Goal: Check status: Check status

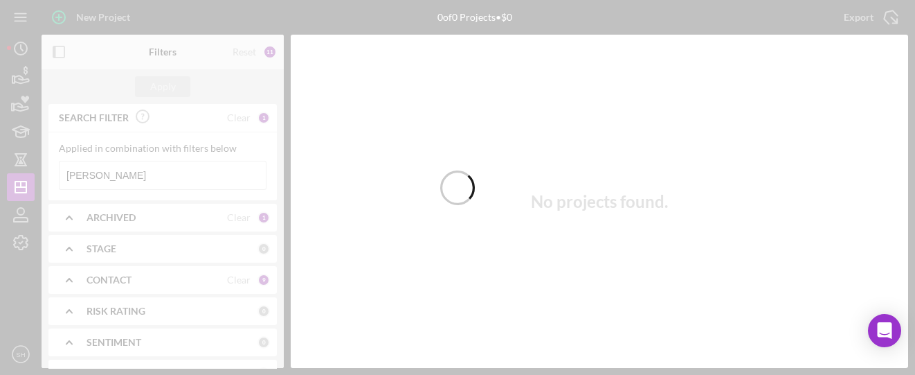
click at [146, 185] on div at bounding box center [457, 187] width 915 height 375
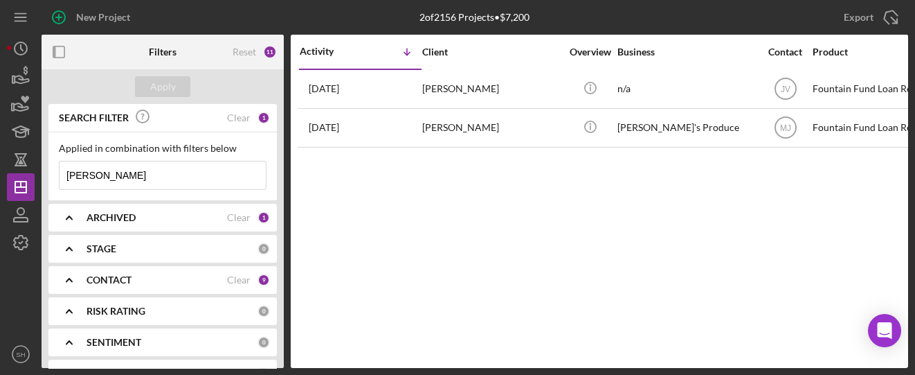
drag, startPoint x: 94, startPoint y: 173, endPoint x: 41, endPoint y: 170, distance: 53.4
click at [41, 170] on div "New Project 2 of 2156 Projects • $7,200 [PERSON_NAME] Export Icon/Export Filter…" at bounding box center [457, 184] width 901 height 368
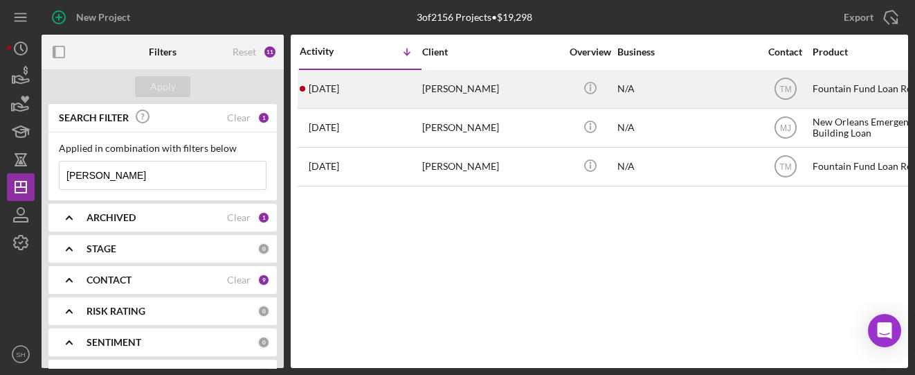
type input "[PERSON_NAME]"
click at [339, 88] on time "[DATE]" at bounding box center [324, 88] width 30 height 11
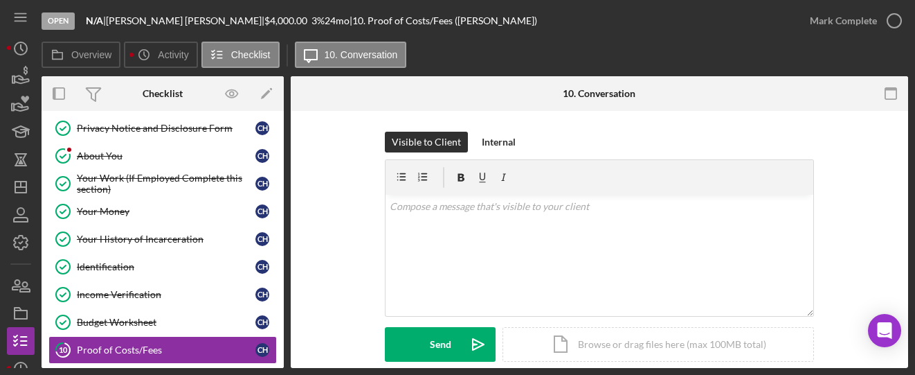
scroll to position [64, 0]
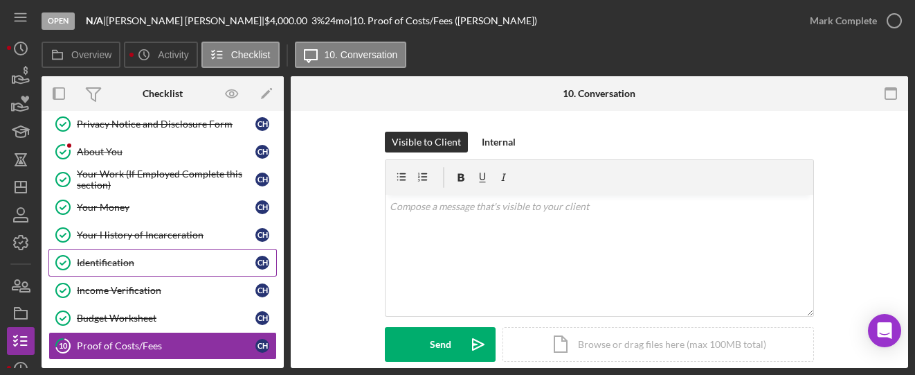
click at [96, 257] on div "Identification" at bounding box center [166, 262] width 179 height 11
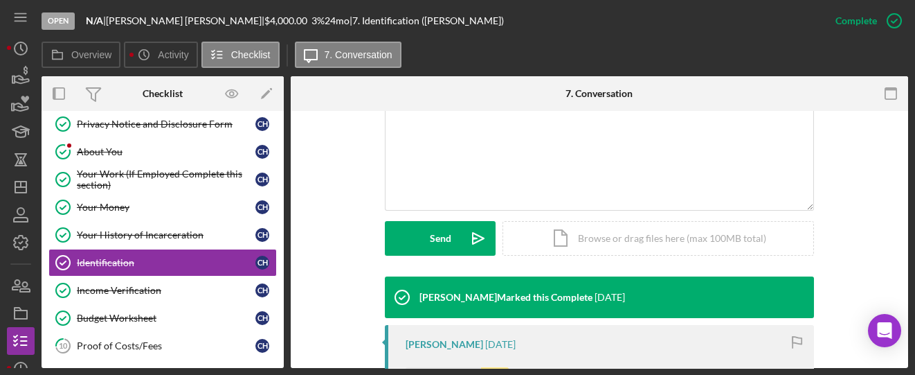
scroll to position [369, 0]
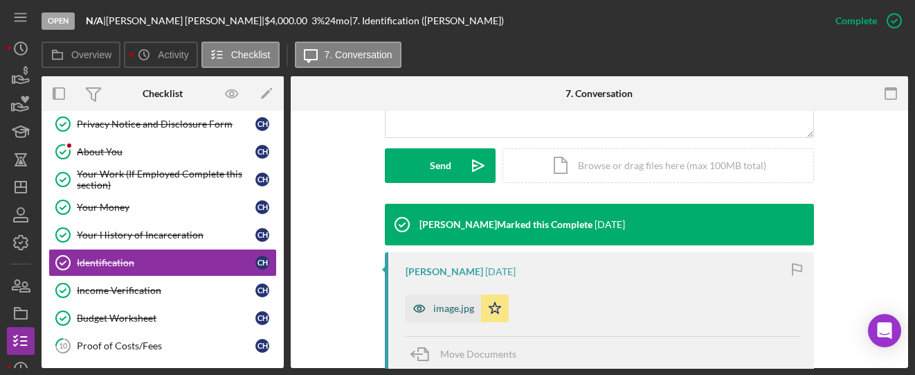
click at [452, 312] on div "image.jpg" at bounding box center [453, 308] width 41 height 11
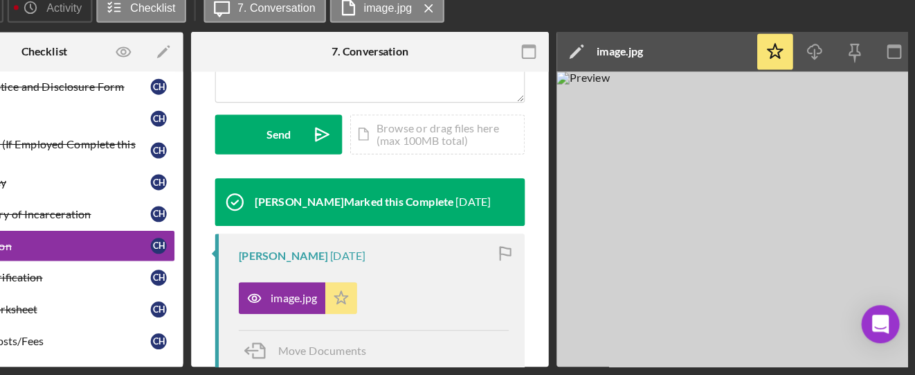
scroll to position [0, 0]
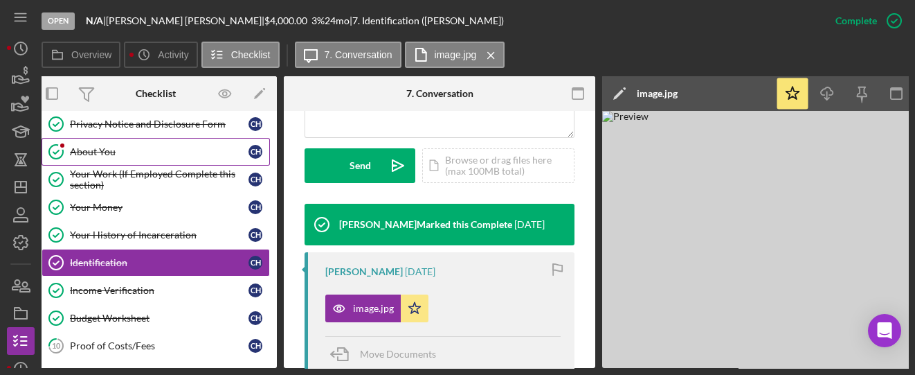
click at [177, 152] on div "About You" at bounding box center [159, 151] width 179 height 11
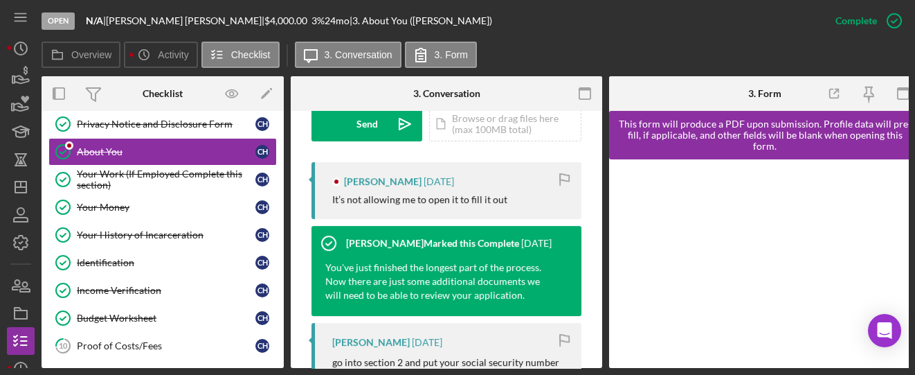
scroll to position [646, 0]
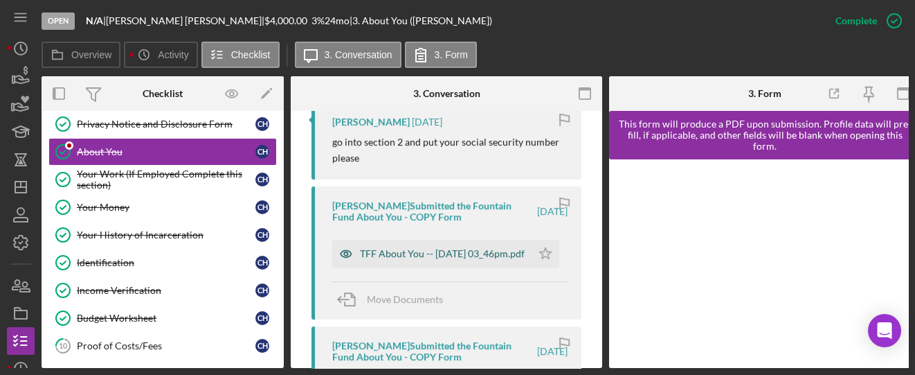
click at [393, 259] on div "TFF About You -- [DATE] 03_46pm.pdf" at bounding box center [442, 253] width 165 height 11
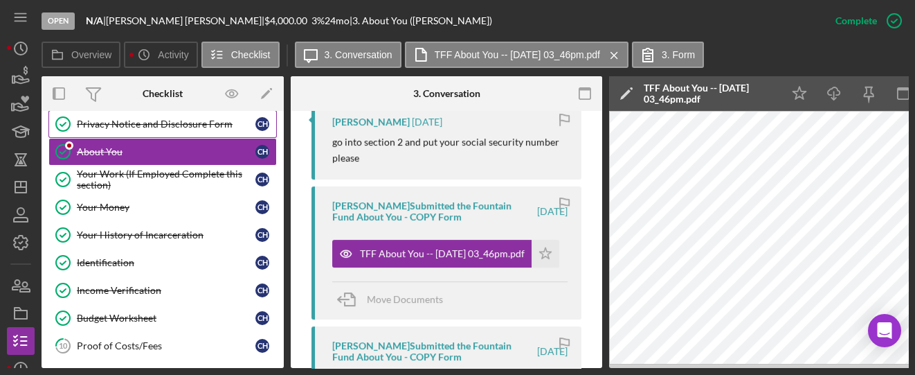
click at [208, 127] on div "Privacy Notice and Disclosure Form" at bounding box center [166, 123] width 179 height 11
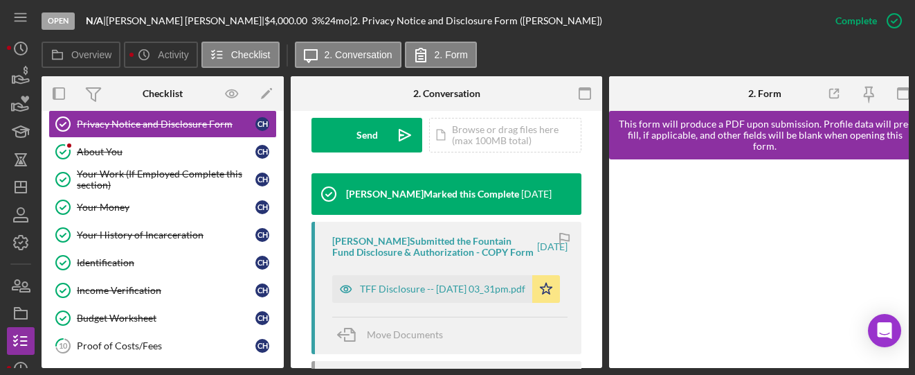
scroll to position [461, 0]
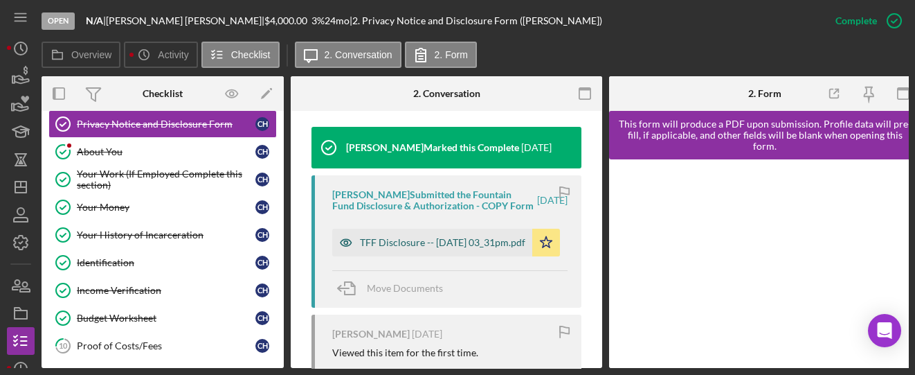
click at [386, 246] on div "TFF Disclosure -- [DATE] 03_31pm.pdf" at bounding box center [442, 242] width 165 height 11
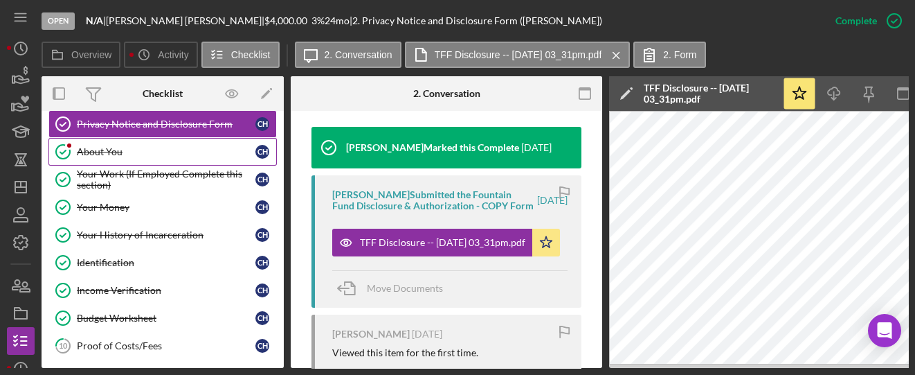
click at [134, 159] on link "About You About You C H" at bounding box center [162, 152] width 228 height 28
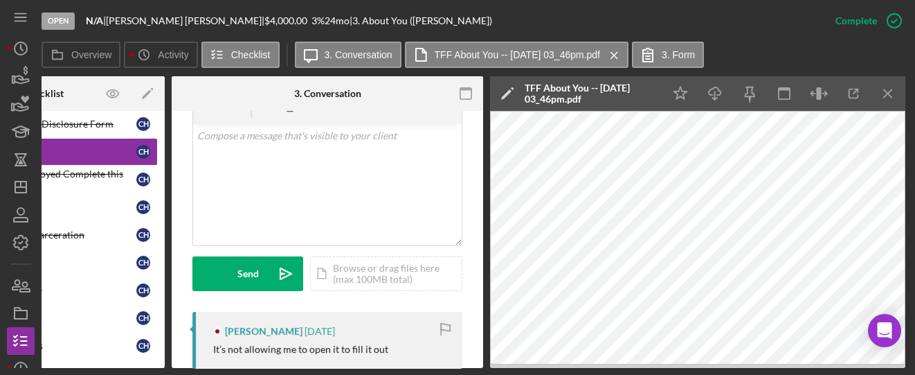
scroll to position [0, 122]
